Goal: Obtain resource: Download file/media

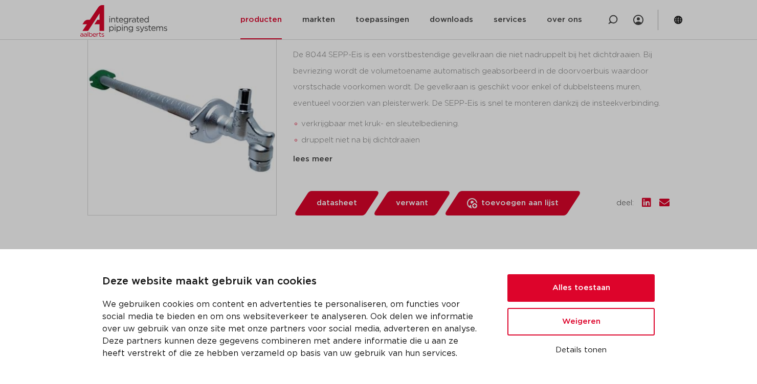
scroll to position [271, 0]
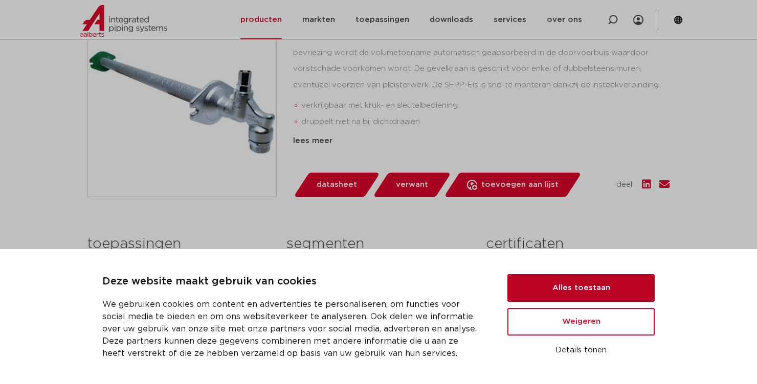
click at [594, 289] on button "Alles toestaan" at bounding box center [580, 289] width 147 height 28
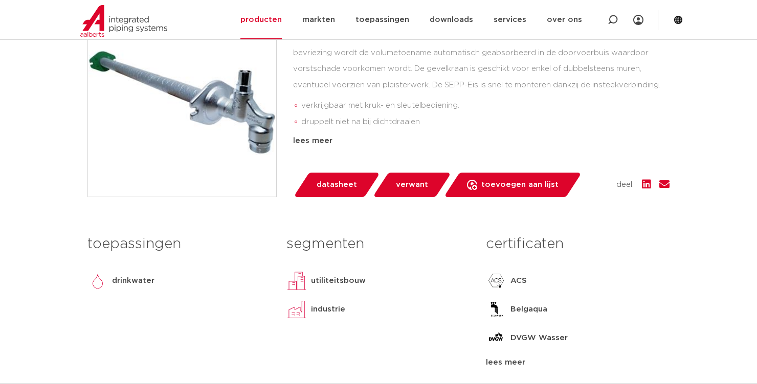
click at [593, 294] on div "certificaten ACS [GEOGRAPHIC_DATA] DVGW Wasser [GEOGRAPHIC_DATA] ÜA lees meer […" at bounding box center [577, 299] width 199 height 139
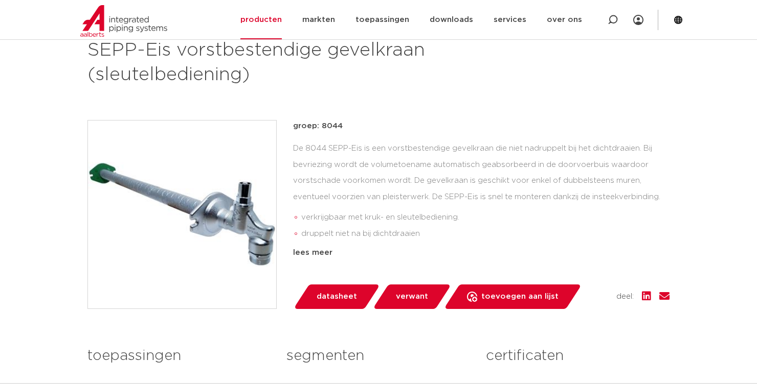
scroll to position [156, 0]
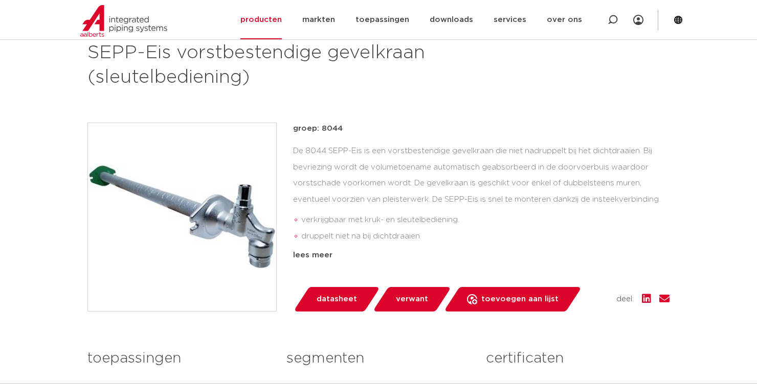
click at [334, 290] on link "datasheet" at bounding box center [336, 299] width 87 height 25
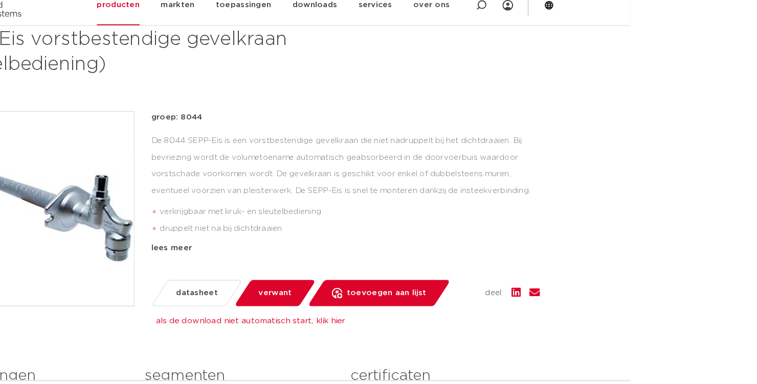
scroll to position [140, 0]
